Goal: Task Accomplishment & Management: Manage account settings

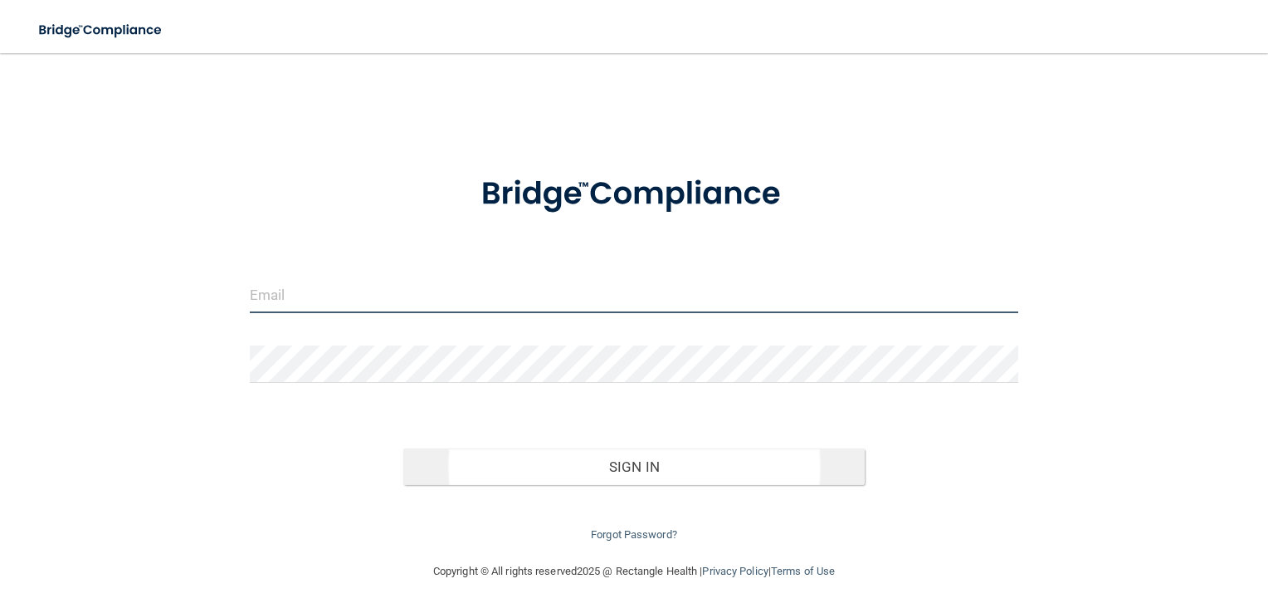
type input "[PERSON_NAME][EMAIL_ADDRESS][DOMAIN_NAME]"
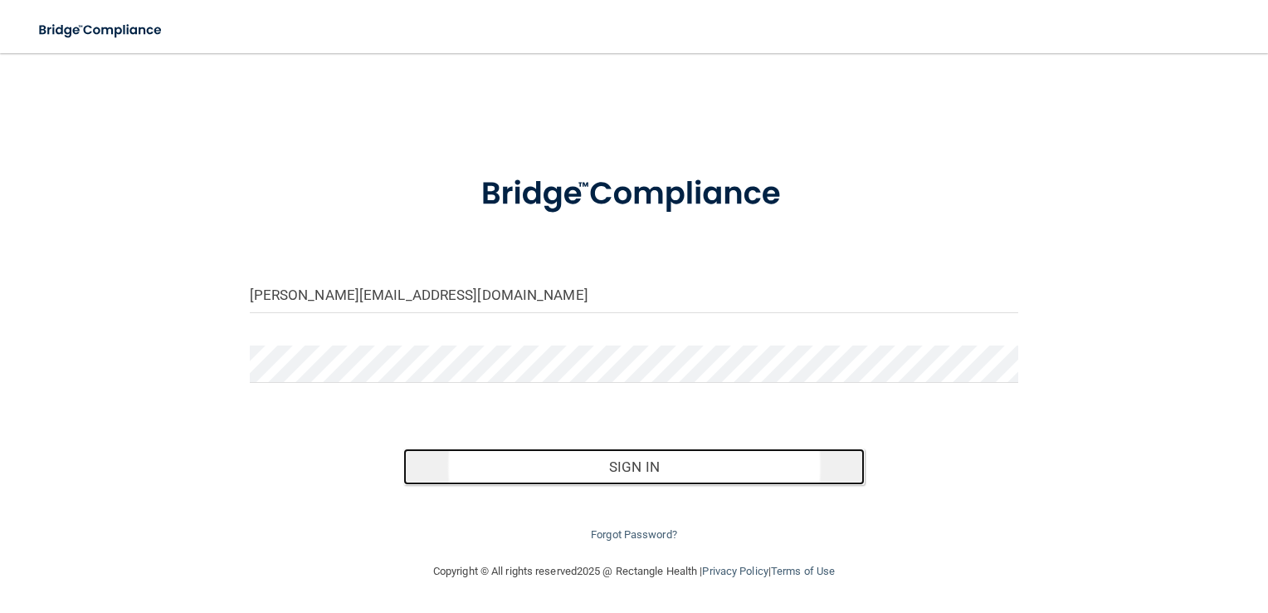
click at [610, 477] on button "Sign In" at bounding box center [633, 466] width 461 height 37
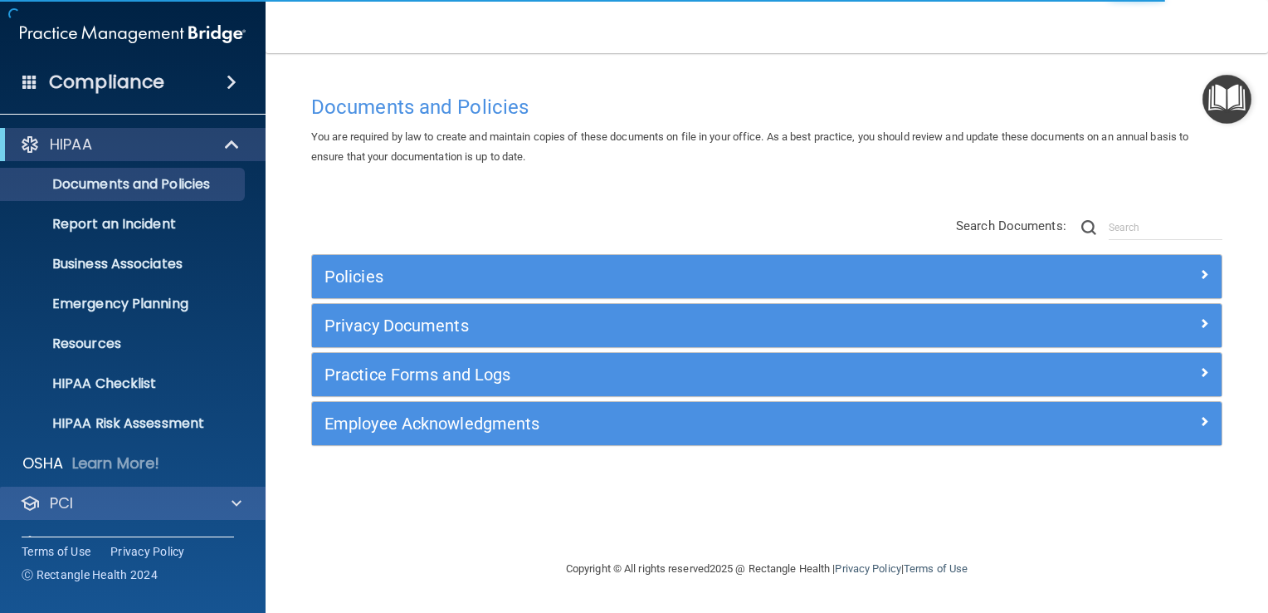
scroll to position [76, 0]
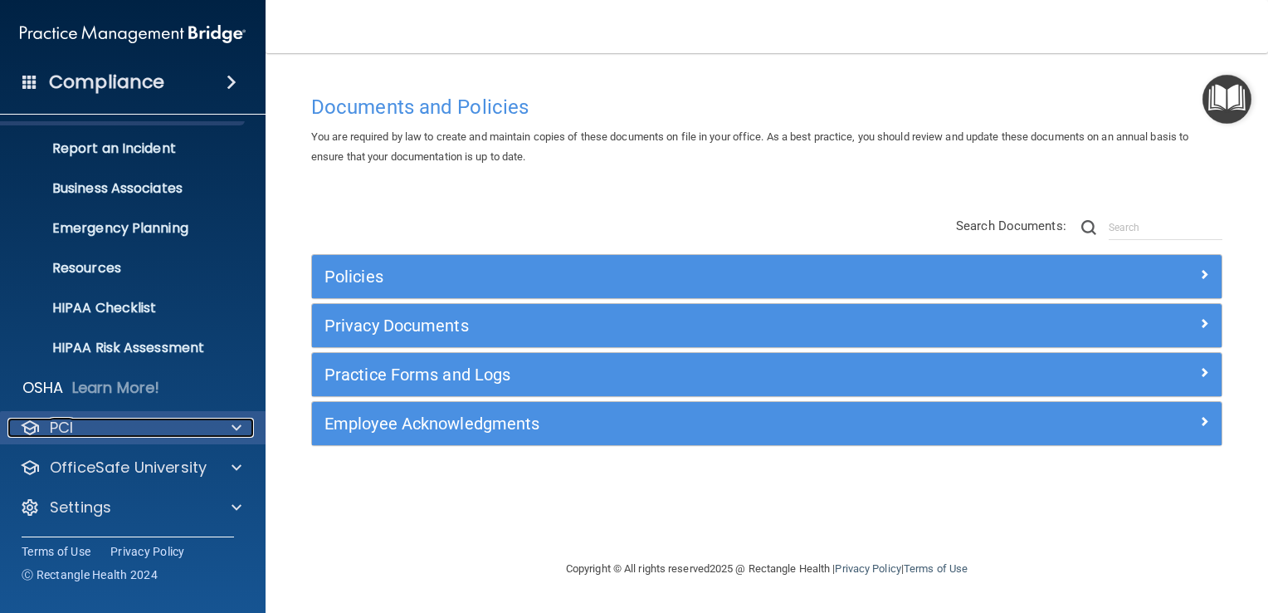
click at [110, 434] on div "PCI" at bounding box center [110, 427] width 206 height 20
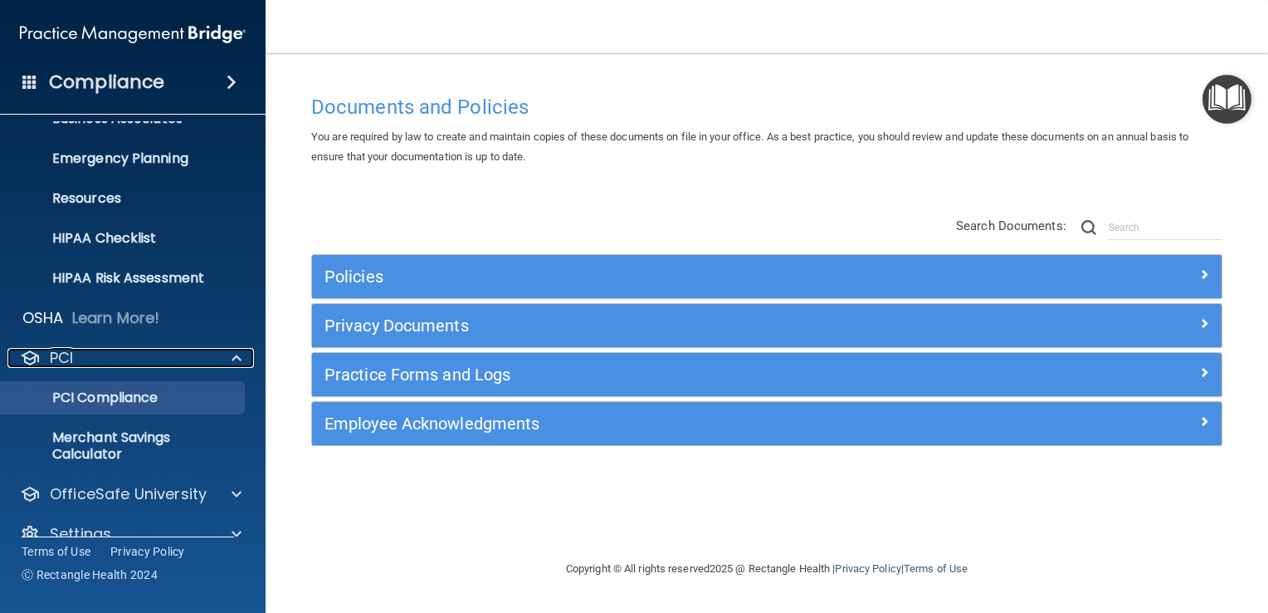
scroll to position [172, 0]
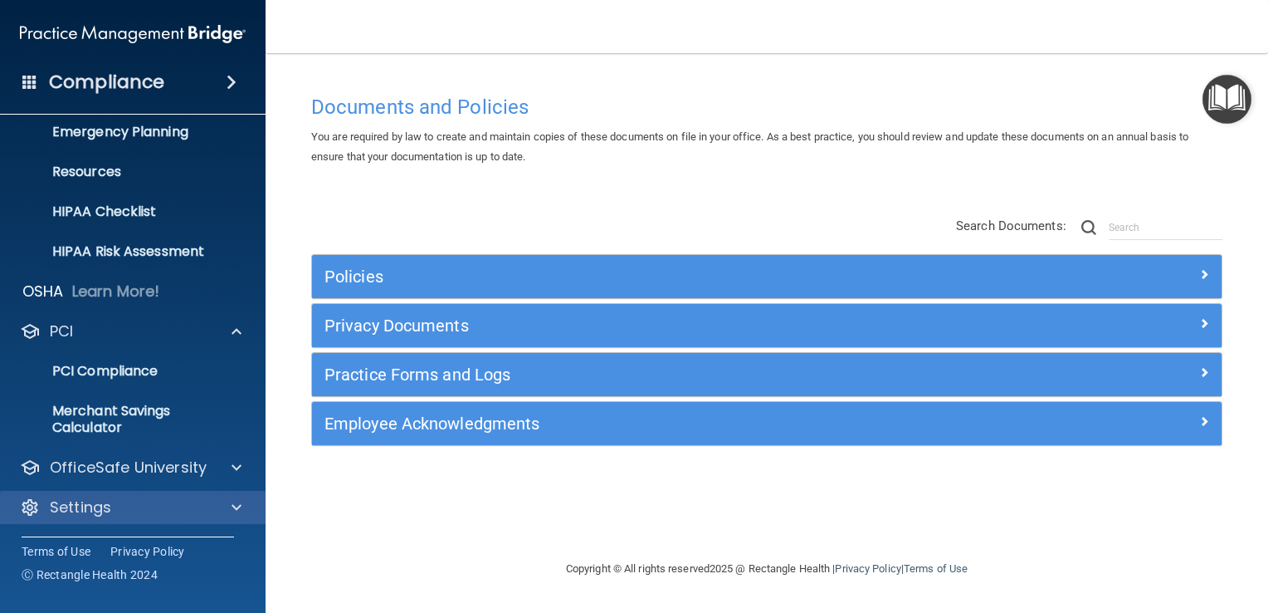
click at [110, 496] on div "Settings" at bounding box center [133, 507] width 266 height 33
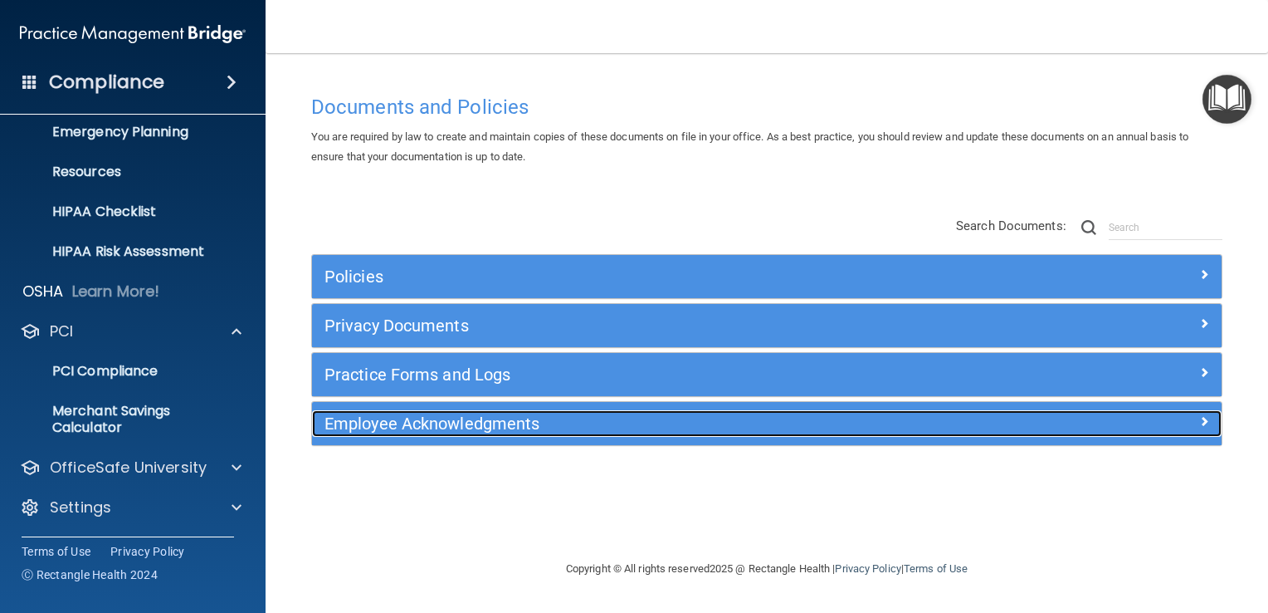
click at [458, 423] on h5 "Employee Acknowledgments" at bounding box center [653, 423] width 657 height 18
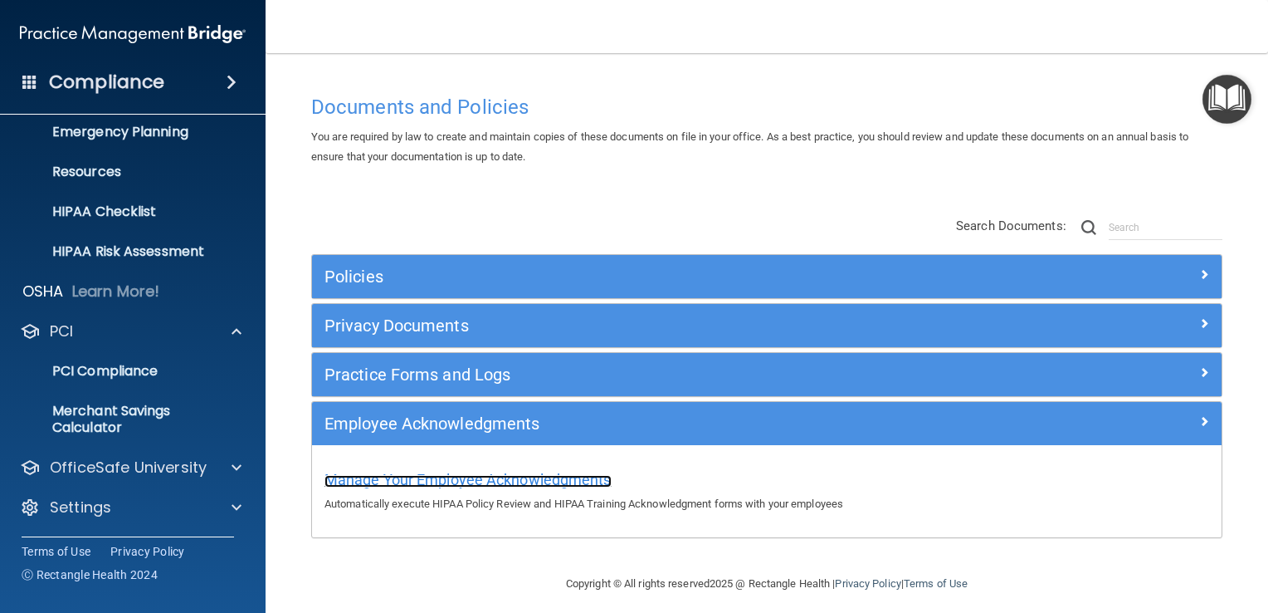
click at [457, 476] on span "Manage Your Employee Acknowledgments" at bounding box center [468, 479] width 287 height 17
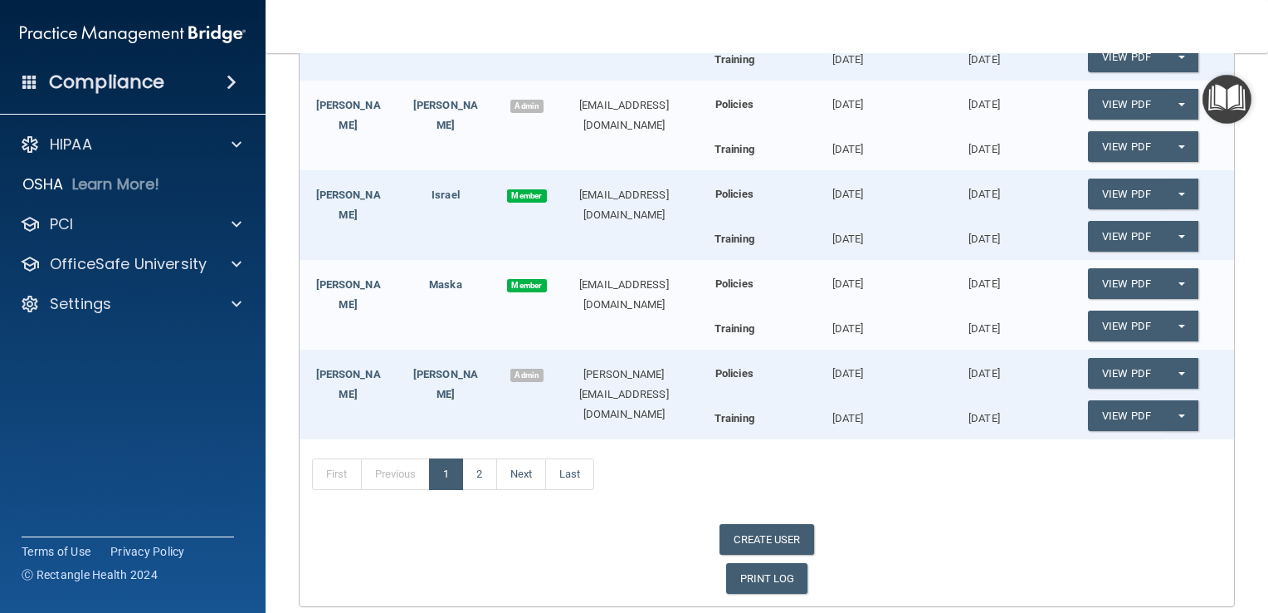
scroll to position [488, 0]
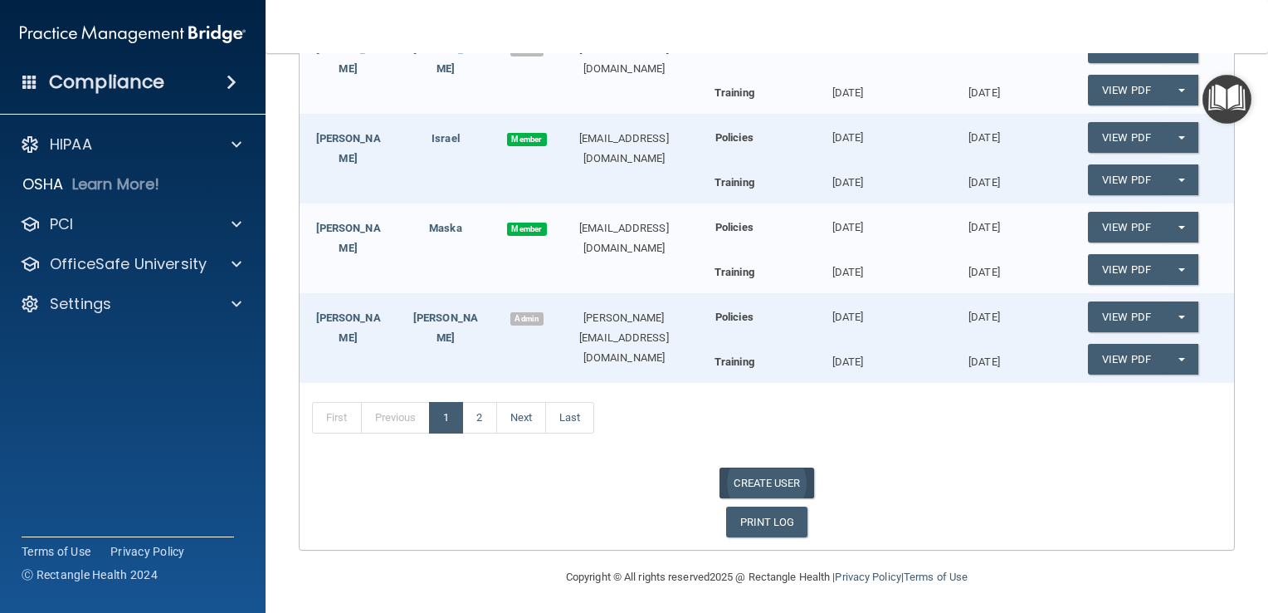
click at [758, 482] on link "CREATE USER" at bounding box center [767, 482] width 94 height 31
select select "practice_admin"
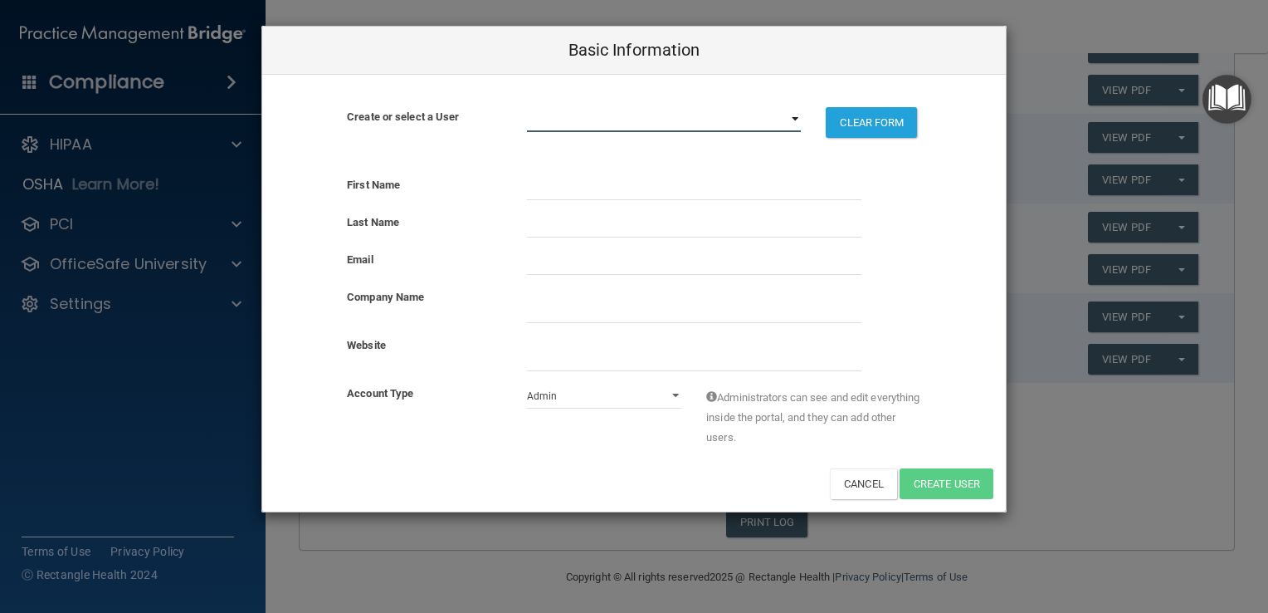
click at [797, 120] on select "[EMAIL_ADDRESS][DOMAIN_NAME] [EMAIL_ADDRESS][DOMAIN_NAME] [EMAIL_ADDRESS][DOMAI…" at bounding box center [664, 119] width 275 height 25
click at [435, 180] on div "First Name" at bounding box center [424, 185] width 180 height 20
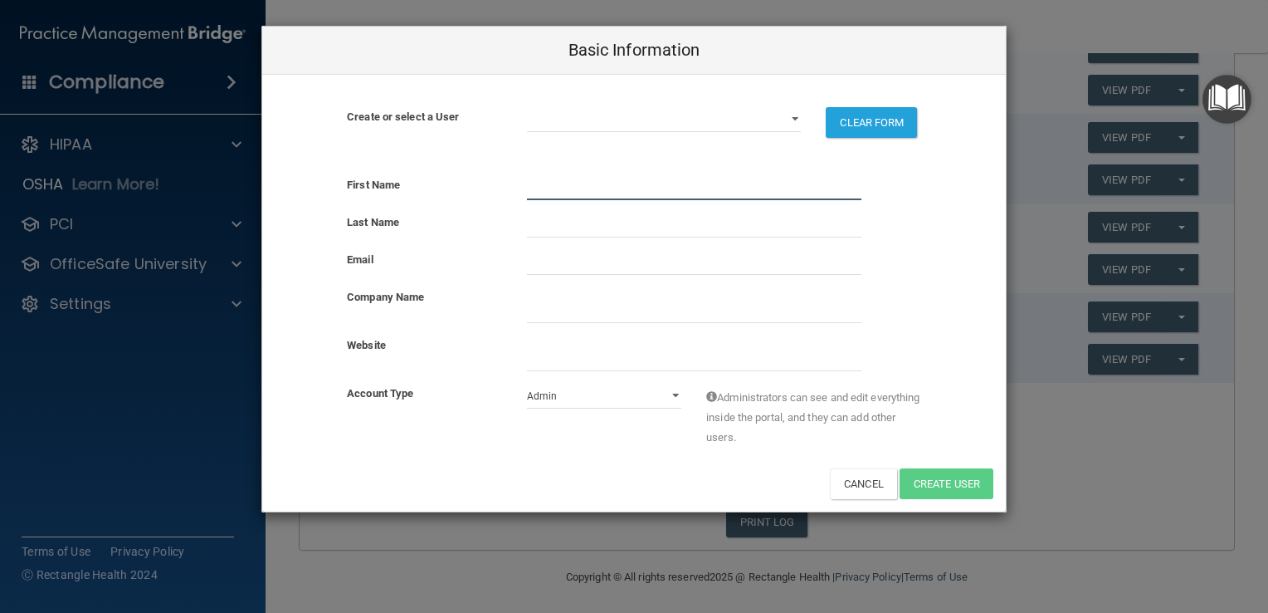
click at [540, 183] on input "text" at bounding box center [694, 187] width 334 height 25
type input "DeJha"
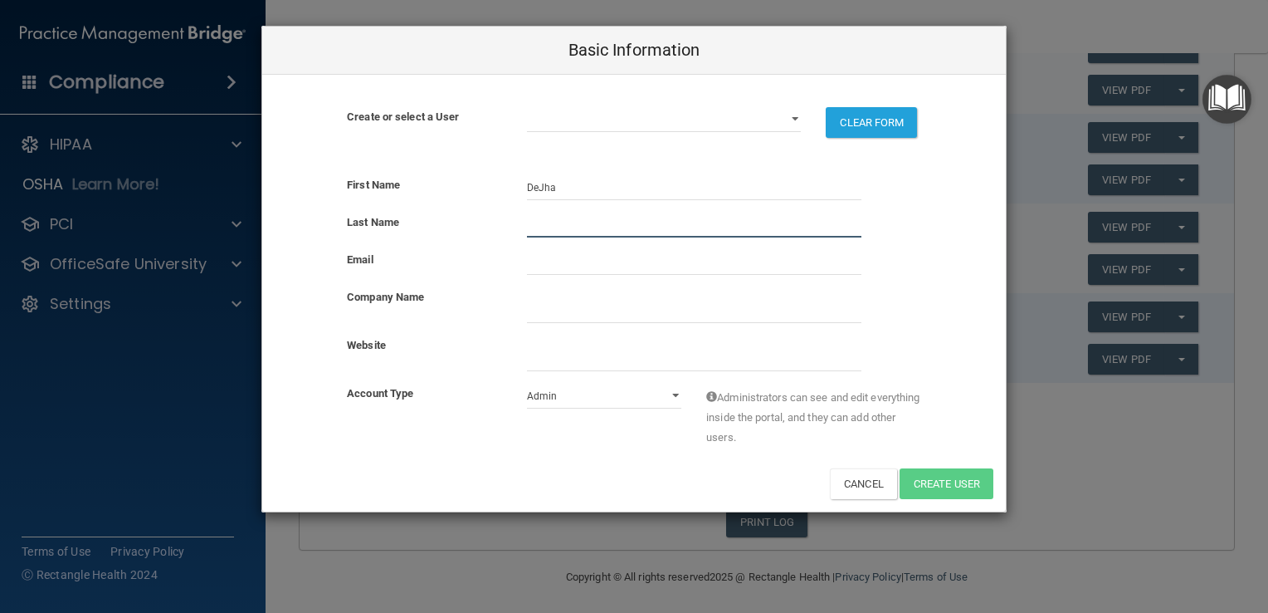
click at [535, 226] on input "text" at bounding box center [694, 224] width 334 height 25
type input "[PERSON_NAME]"
click at [548, 267] on input "email" at bounding box center [694, 262] width 334 height 25
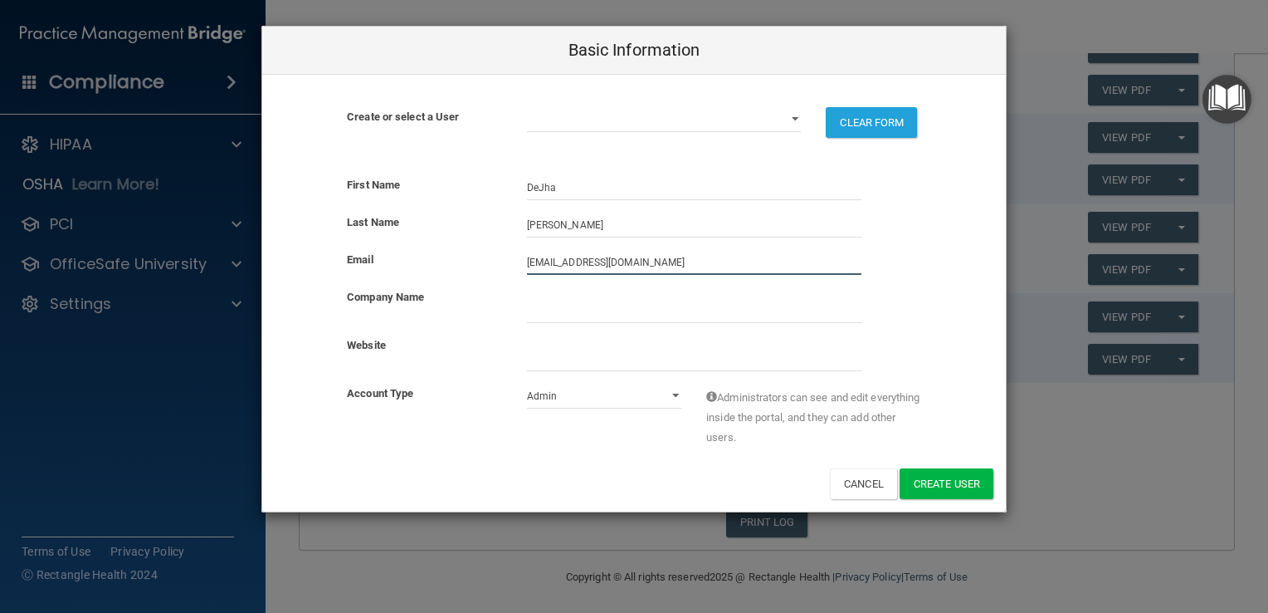
type input "[EMAIL_ADDRESS][DOMAIN_NAME]"
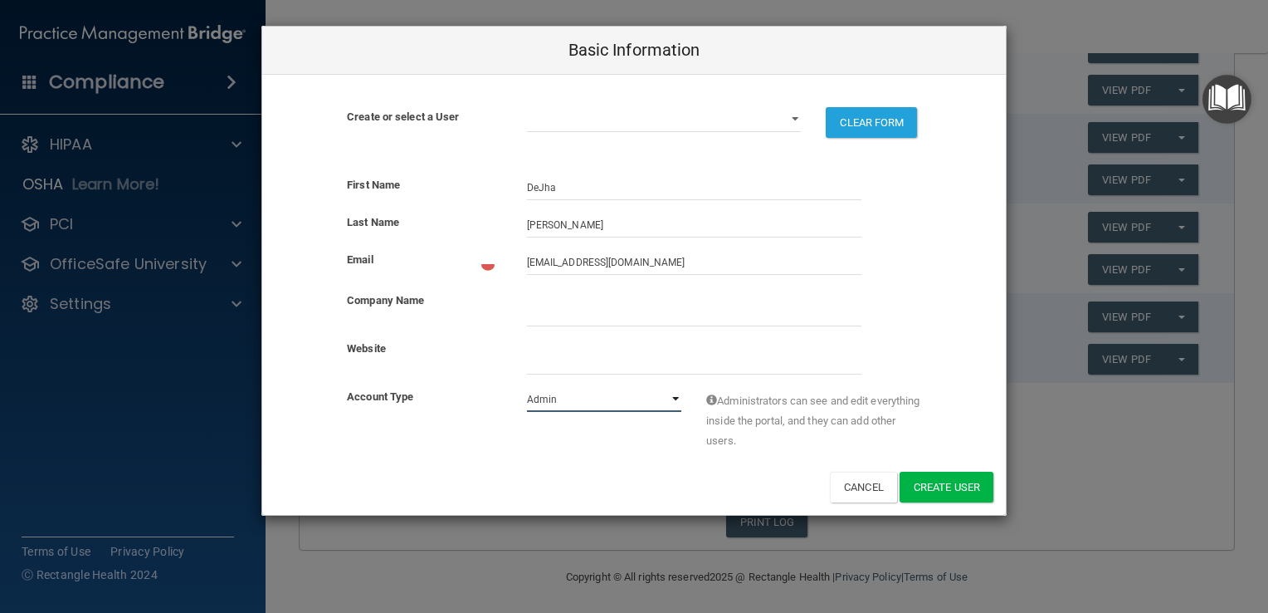
click at [674, 393] on select "Admin Member" at bounding box center [604, 399] width 155 height 25
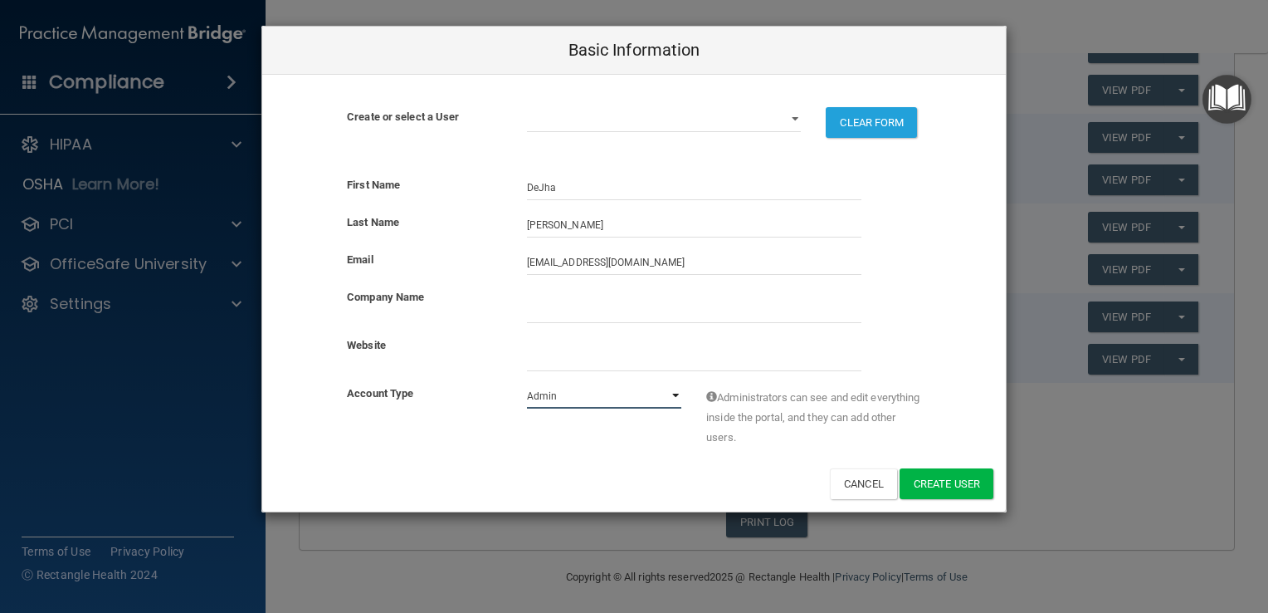
select select "practice_member"
click at [527, 383] on select "Admin Member" at bounding box center [604, 395] width 155 height 25
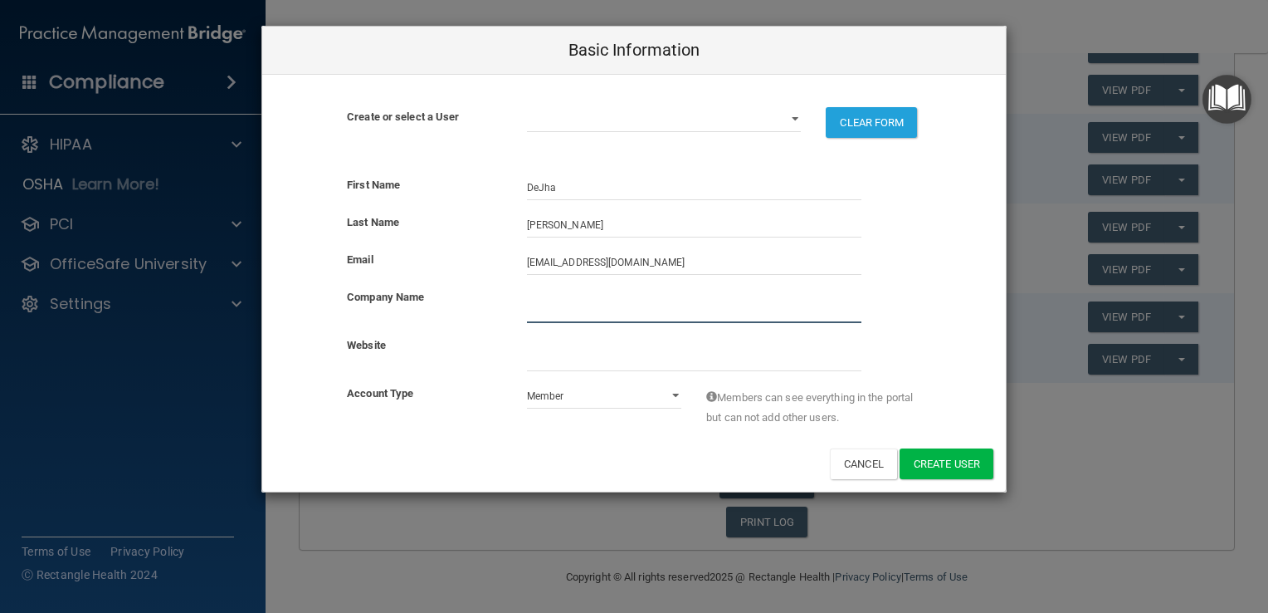
click at [551, 312] on input "company_name" at bounding box center [694, 310] width 334 height 25
type input "[PERSON_NAME]"
click at [930, 461] on button "Create User" at bounding box center [947, 463] width 94 height 31
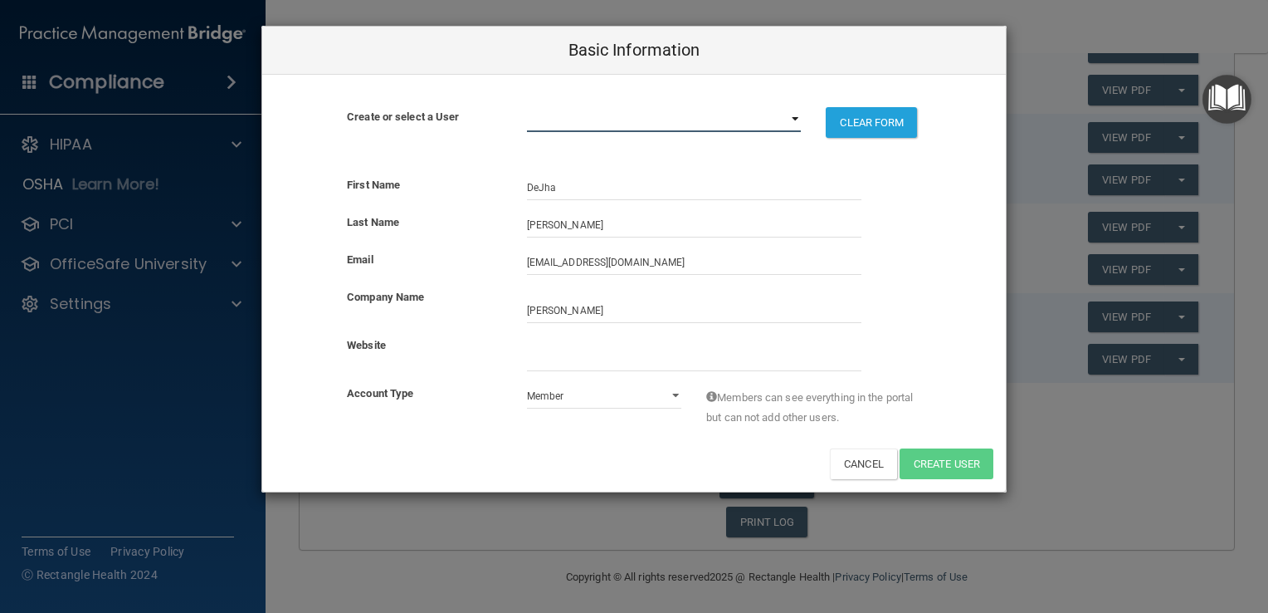
click at [793, 114] on select "[EMAIL_ADDRESS][DOMAIN_NAME] [EMAIL_ADDRESS][DOMAIN_NAME] [EMAIL_ADDRESS][DOMAI…" at bounding box center [664, 119] width 275 height 25
click at [603, 116] on select "[EMAIL_ADDRESS][DOMAIN_NAME] [EMAIL_ADDRESS][DOMAIN_NAME] [EMAIL_ADDRESS][DOMAI…" at bounding box center [664, 119] width 275 height 25
click at [588, 355] on input "website" at bounding box center [694, 358] width 334 height 25
type input "j"
click at [797, 121] on select "[EMAIL_ADDRESS][DOMAIN_NAME] [EMAIL_ADDRESS][DOMAIN_NAME] [EMAIL_ADDRESS][DOMAI…" at bounding box center [664, 119] width 275 height 25
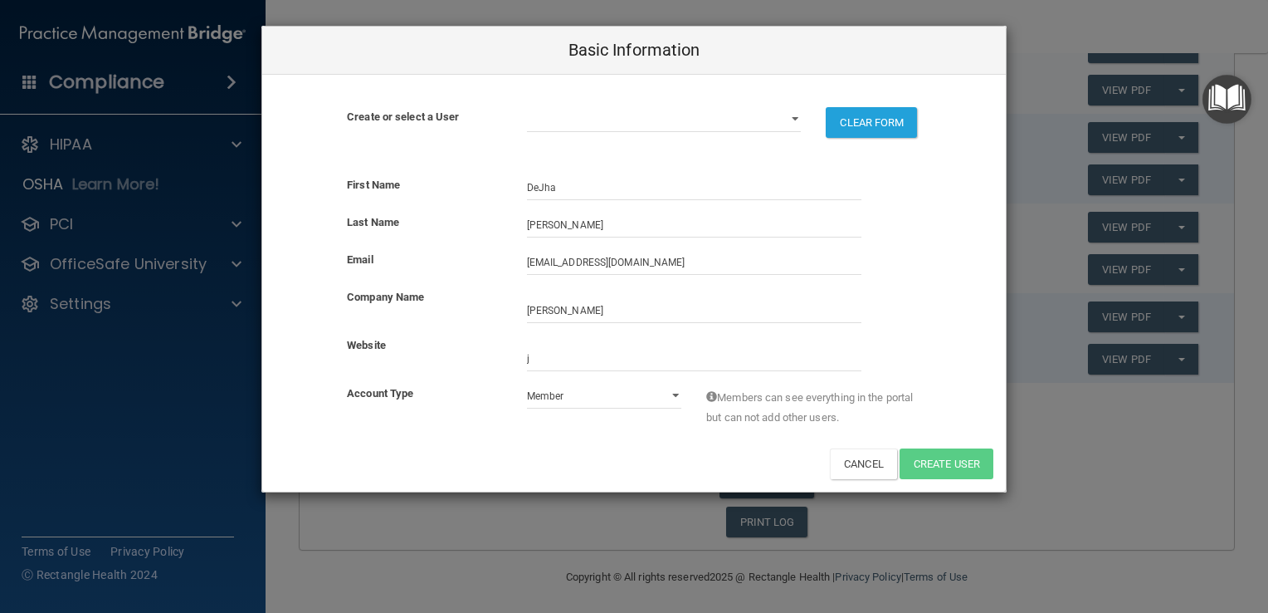
click at [455, 223] on div "Last Name" at bounding box center [424, 222] width 180 height 20
click at [584, 360] on input "website" at bounding box center [694, 358] width 334 height 25
click at [870, 115] on button "CLEAR FORM" at bounding box center [871, 122] width 91 height 31
select select "practice_admin"
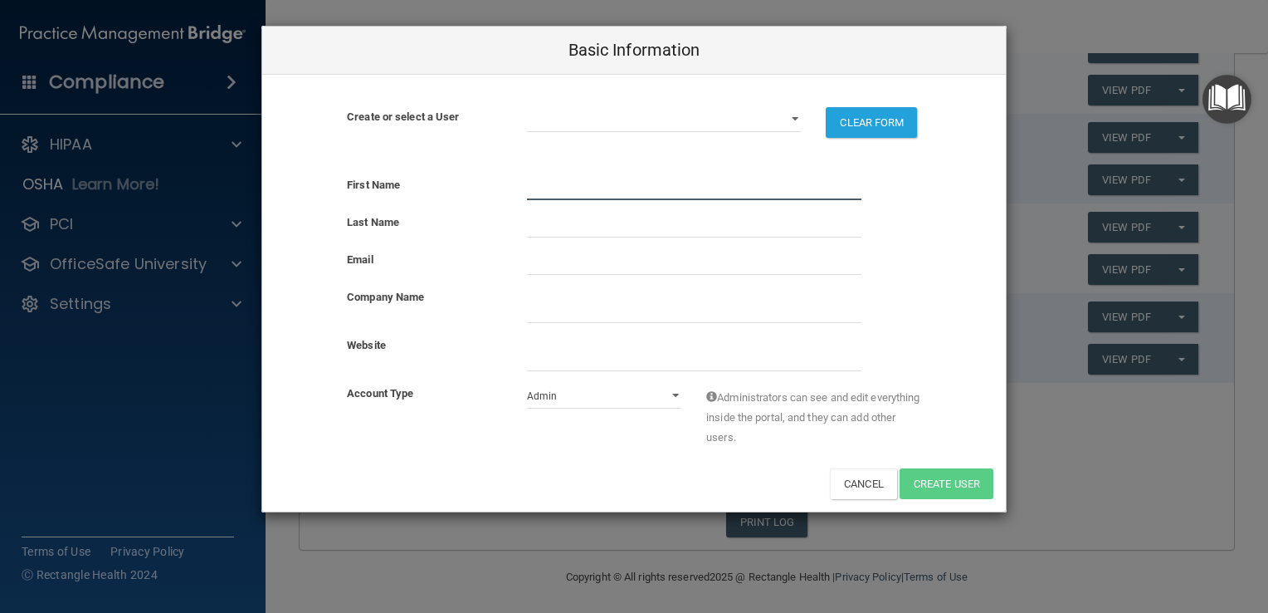
click at [545, 194] on input "text" at bounding box center [694, 187] width 334 height 25
click at [535, 184] on input "DJha" at bounding box center [694, 187] width 334 height 25
type input "DeJha"
click at [529, 237] on div "Last Name" at bounding box center [634, 230] width 744 height 37
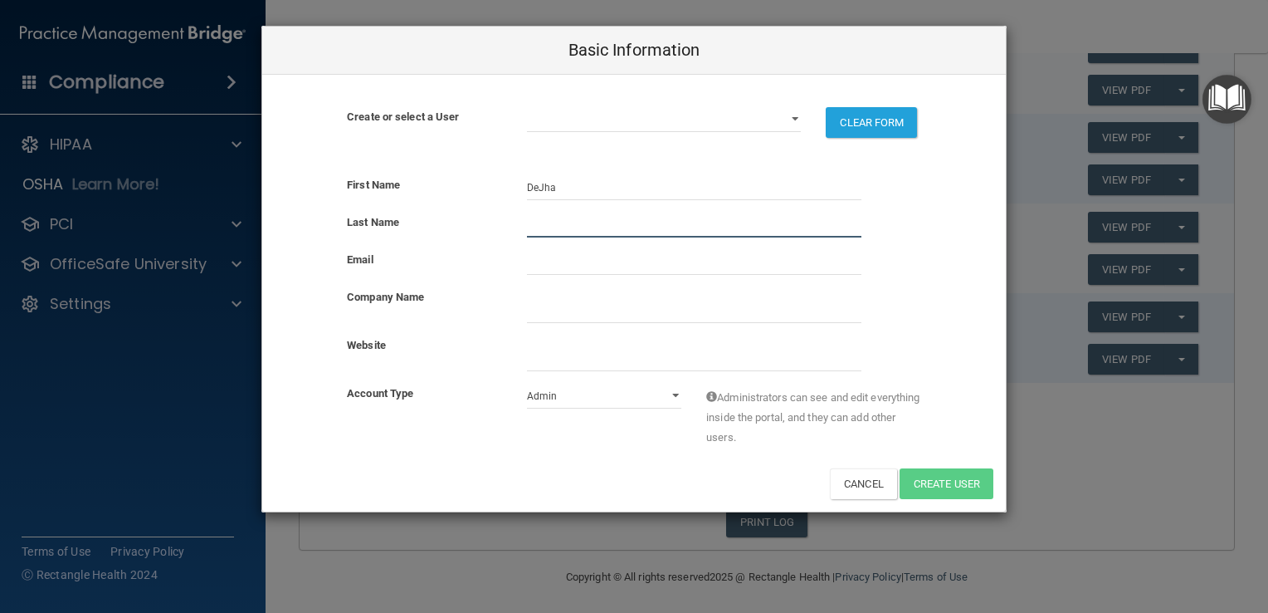
click at [543, 221] on input "text" at bounding box center [694, 224] width 334 height 25
type input "[PERSON_NAME]"
click at [544, 266] on input "email" at bounding box center [694, 262] width 334 height 25
type input "[EMAIL_ADDRESS][DOMAIN_NAME]"
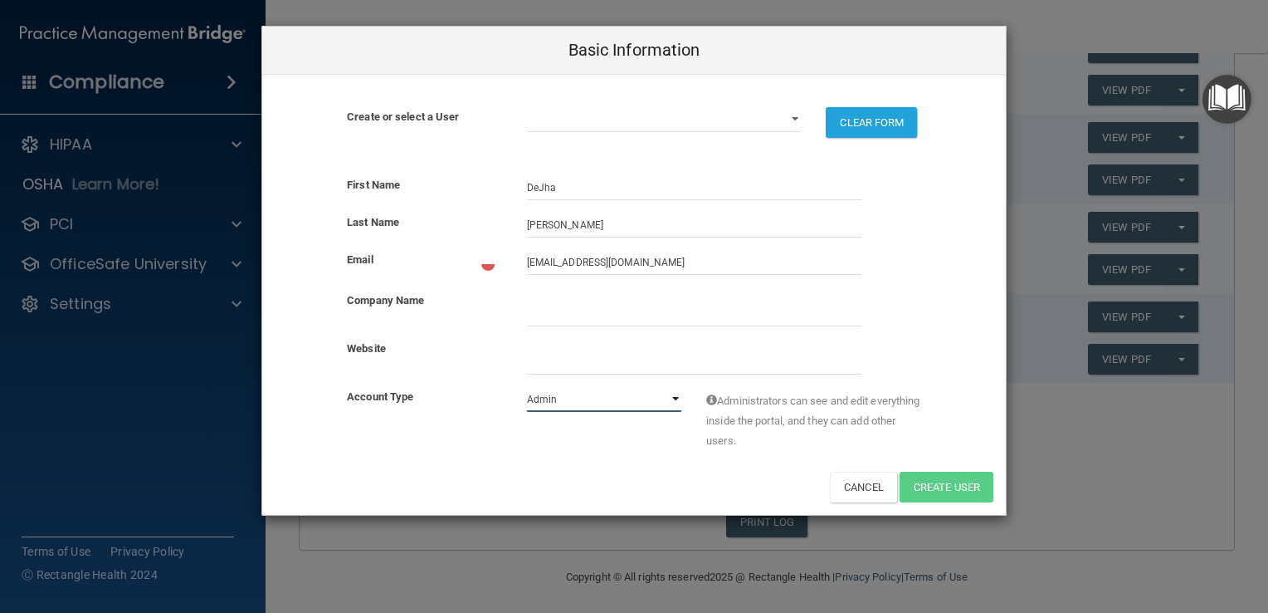
click at [674, 395] on select "Admin Member" at bounding box center [604, 399] width 155 height 25
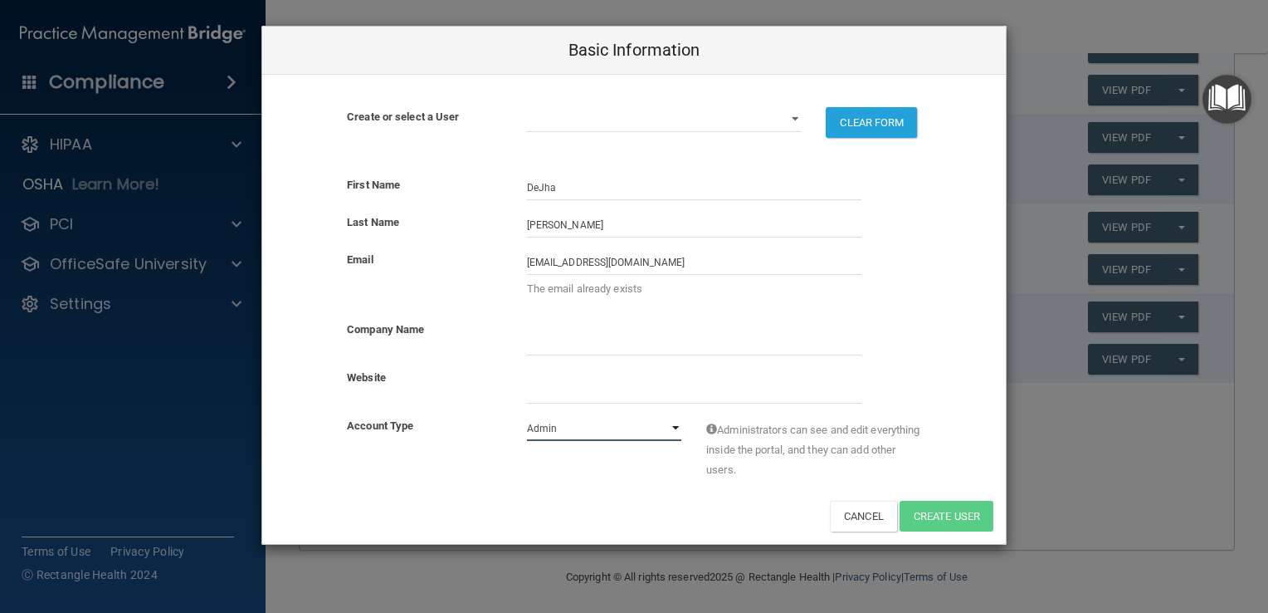
select select "practice_member"
click at [527, 416] on select "Admin Member" at bounding box center [604, 428] width 155 height 25
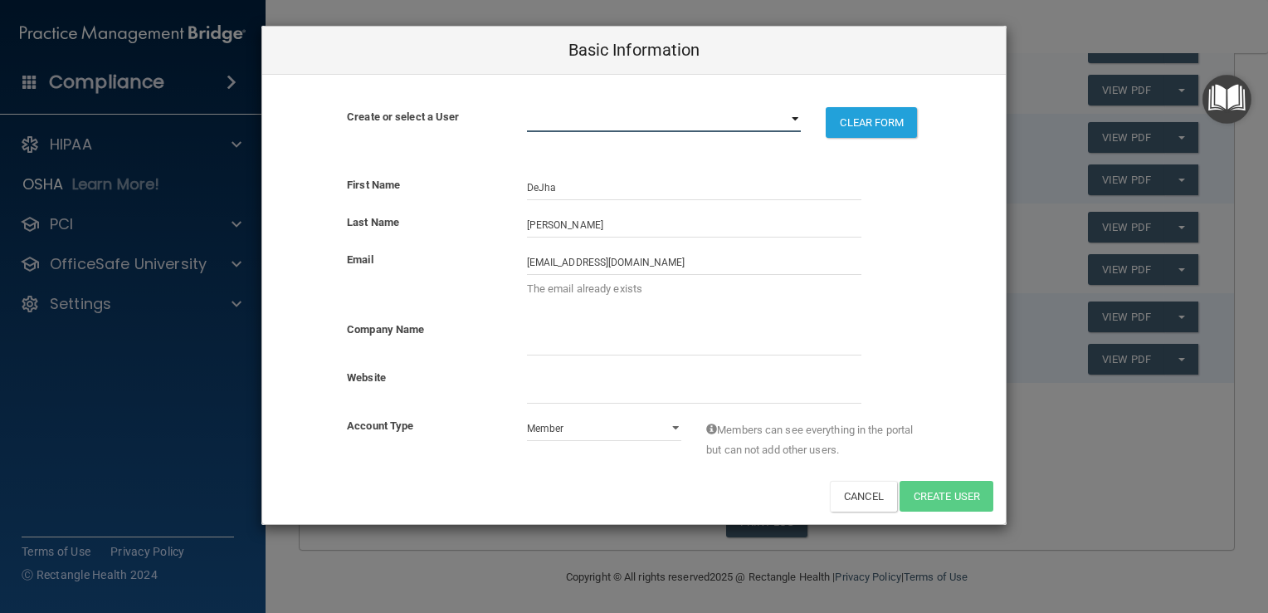
click at [797, 120] on select "[EMAIL_ADDRESS][DOMAIN_NAME] [EMAIL_ADDRESS][DOMAIN_NAME] [EMAIL_ADDRESS][DOMAI…" at bounding box center [664, 119] width 275 height 25
click at [1077, 422] on div "Basic Information Create or select a User [EMAIL_ADDRESS][DOMAIN_NAME] [EMAIL_A…" at bounding box center [634, 306] width 1268 height 613
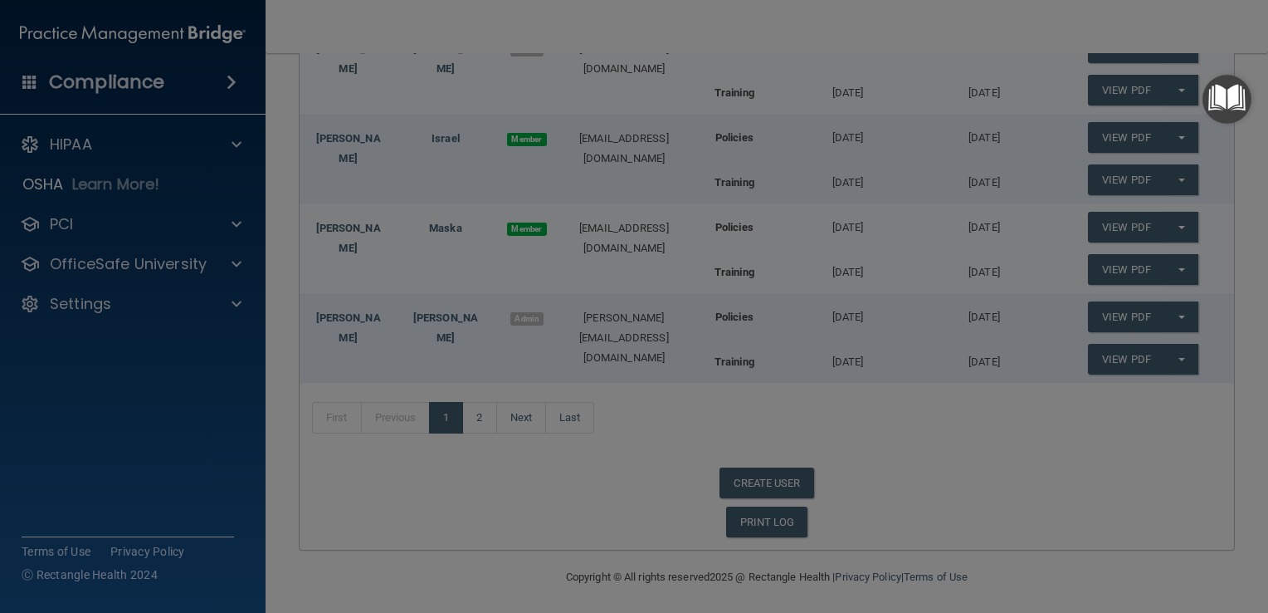
click at [1077, 422] on div "Basic Information Create or select a User [EMAIL_ADDRESS][DOMAIN_NAME] [EMAIL_A…" at bounding box center [634, 306] width 1268 height 613
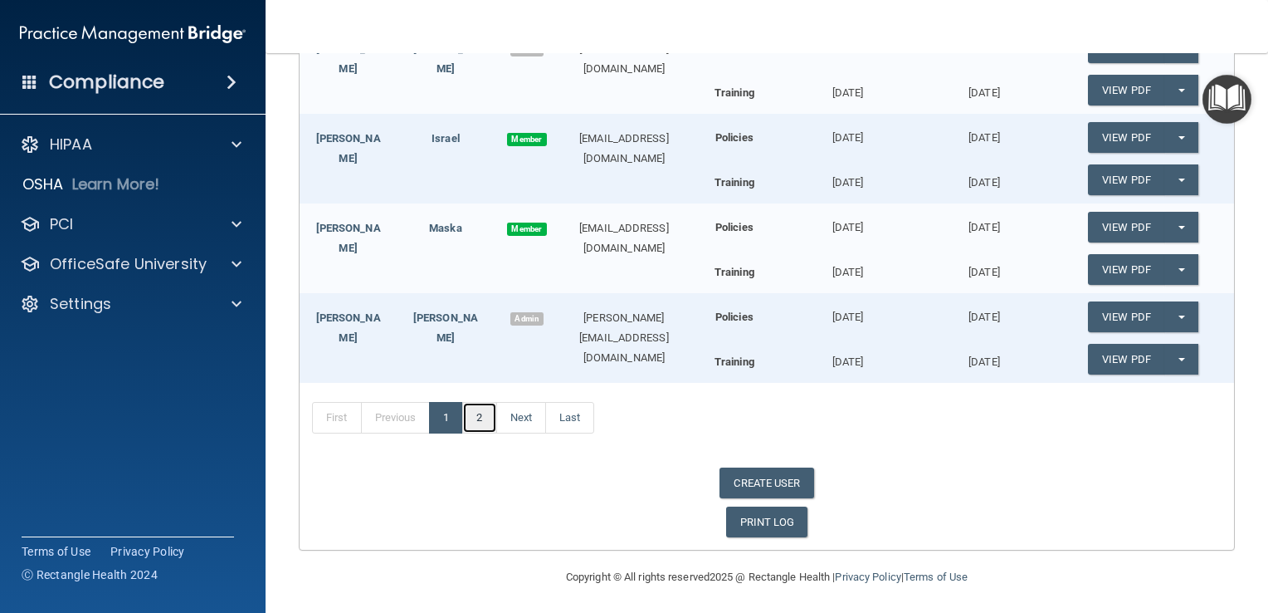
click at [483, 421] on link "2" at bounding box center [479, 418] width 34 height 32
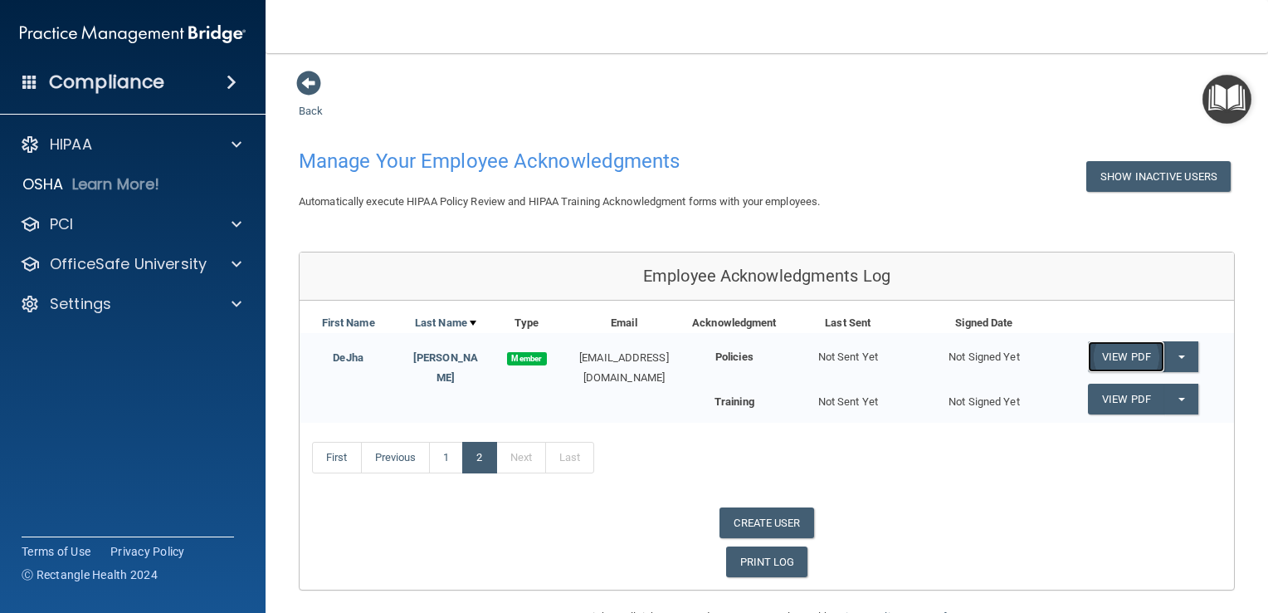
click at [1130, 359] on link "View PDF" at bounding box center [1126, 356] width 76 height 31
click at [1172, 360] on button "Split button!" at bounding box center [1181, 356] width 34 height 31
click at [1172, 397] on link "Send Acknowledgment" at bounding box center [1160, 390] width 144 height 25
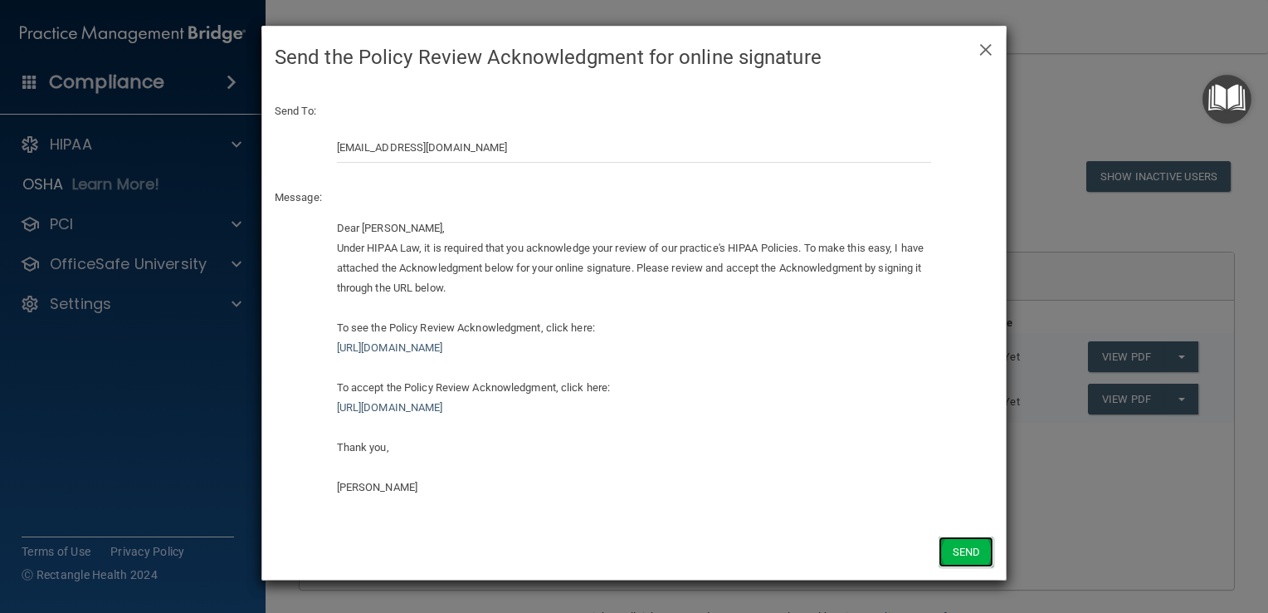
click at [973, 547] on button "Send" at bounding box center [966, 551] width 55 height 31
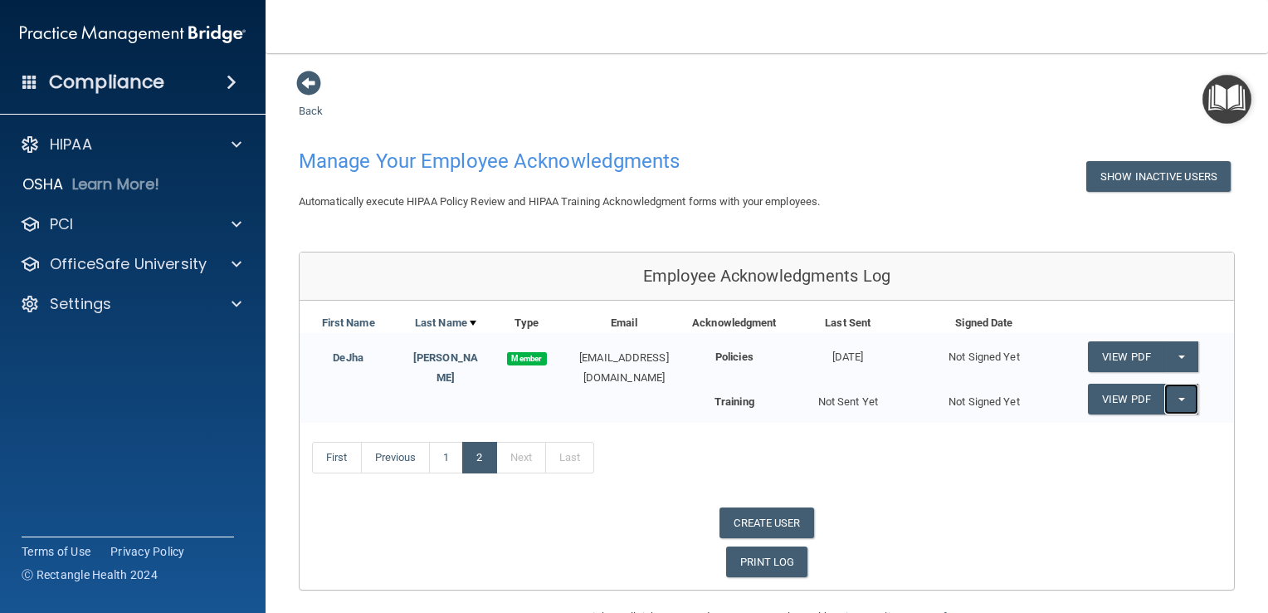
click at [1176, 398] on button "Split button!" at bounding box center [1181, 398] width 34 height 31
click at [1157, 424] on link "Send Acknowledgment PDF" at bounding box center [1171, 432] width 166 height 25
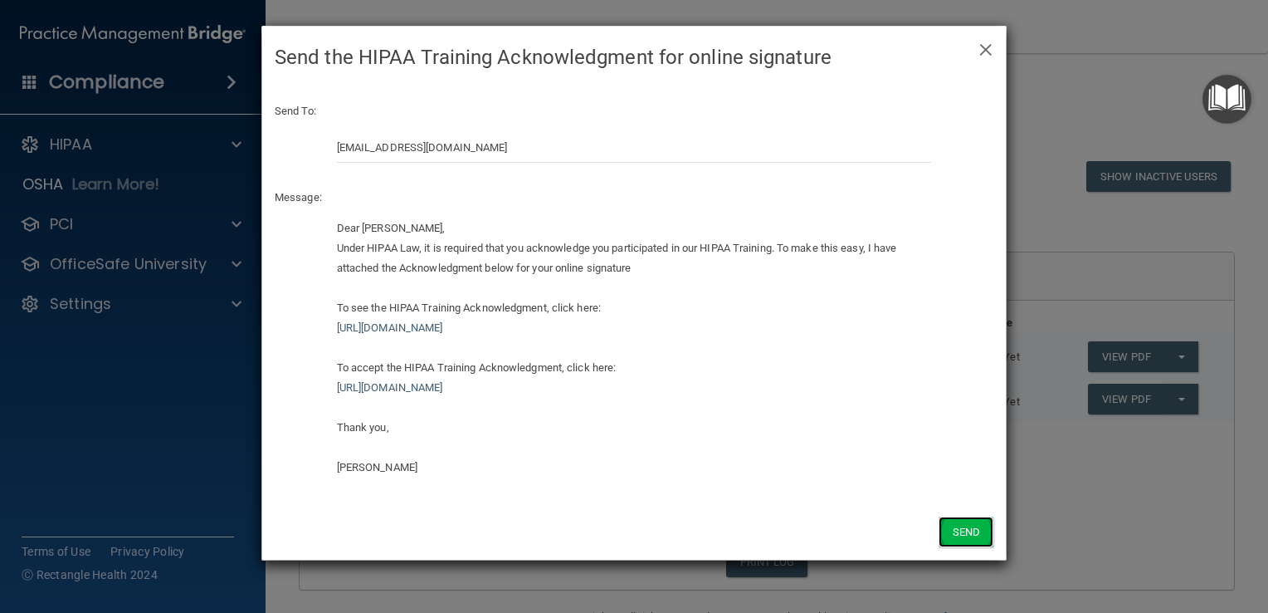
click at [973, 531] on button "Send" at bounding box center [966, 531] width 55 height 31
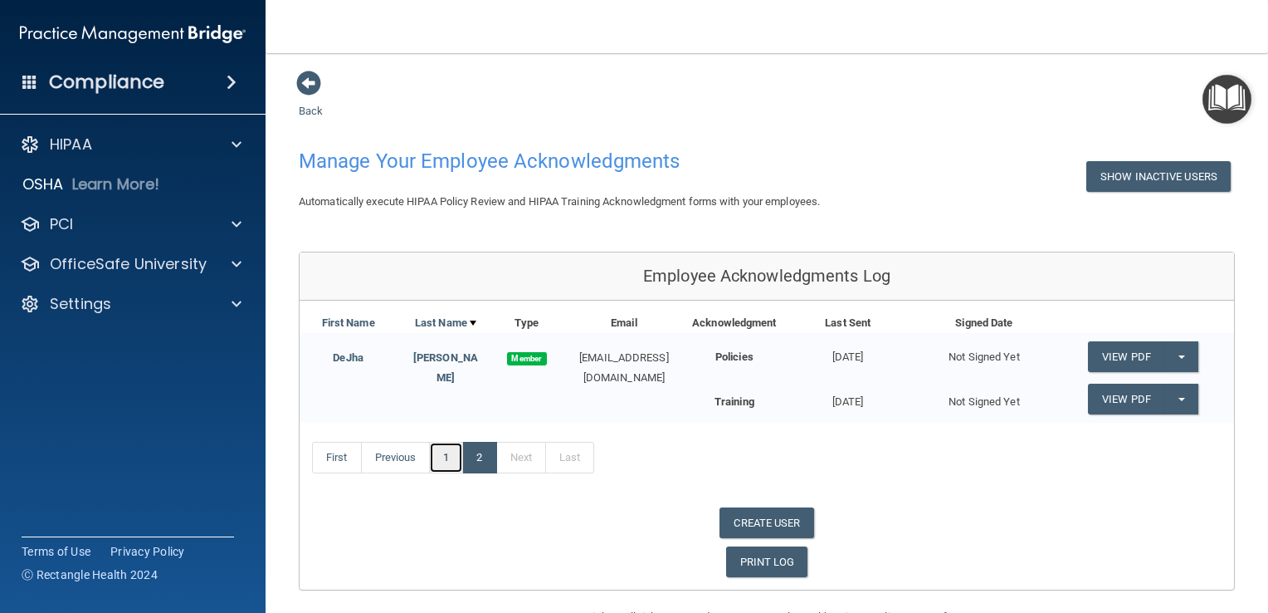
click at [444, 466] on link "1" at bounding box center [446, 458] width 34 height 32
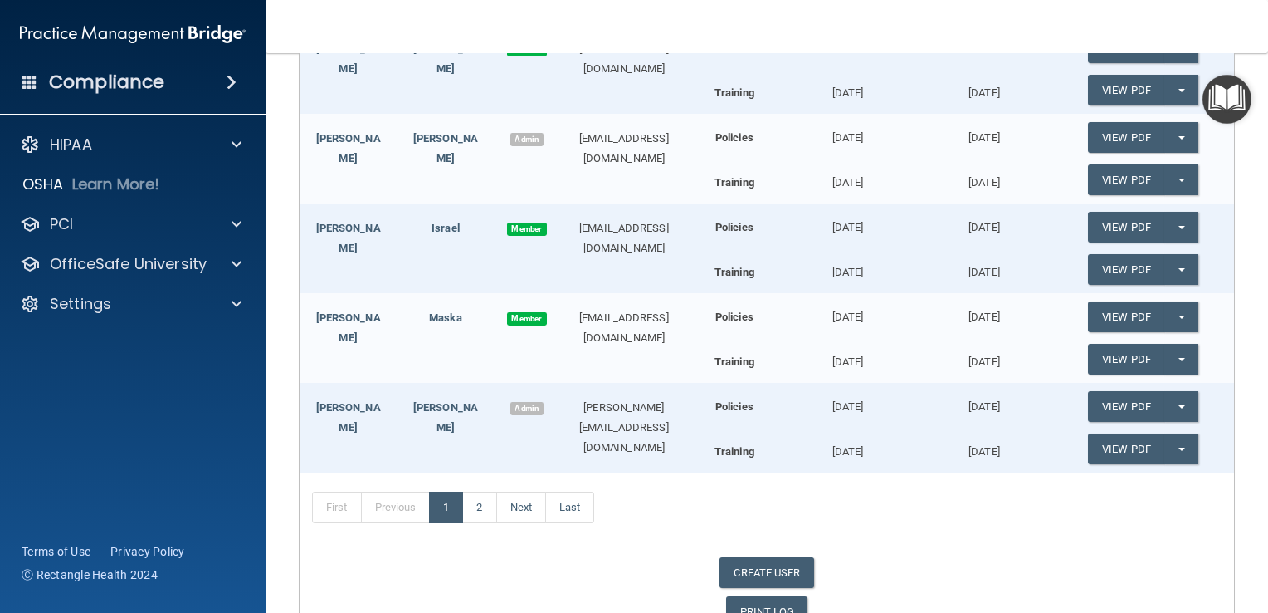
scroll to position [488, 0]
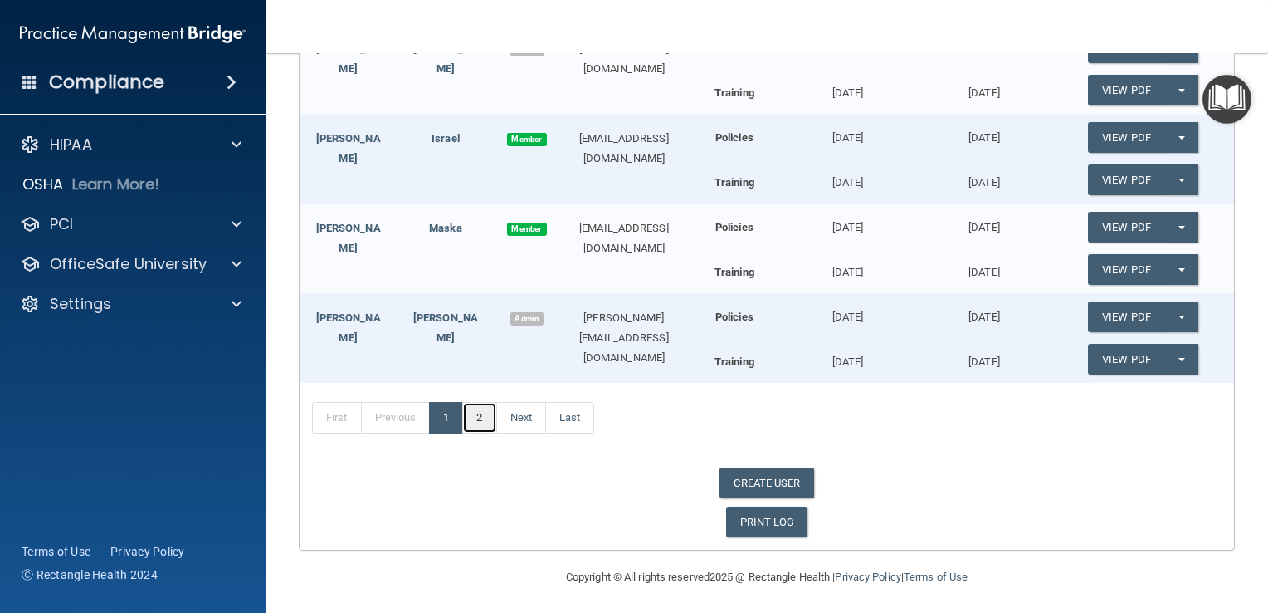
click at [482, 417] on link "2" at bounding box center [479, 418] width 34 height 32
